Goal: Transaction & Acquisition: Book appointment/travel/reservation

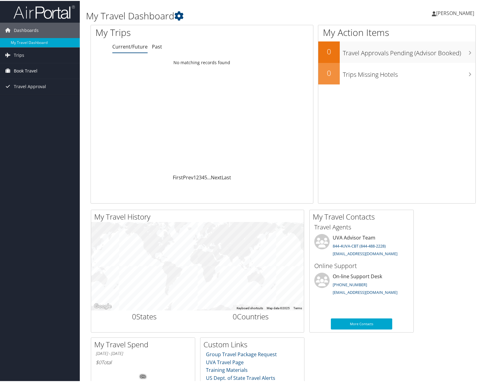
click at [20, 70] on span "Book Travel" at bounding box center [26, 69] width 24 height 15
click at [35, 102] on link "Book/Manage Online Trips" at bounding box center [40, 100] width 80 height 9
